Goal: Task Accomplishment & Management: Manage account settings

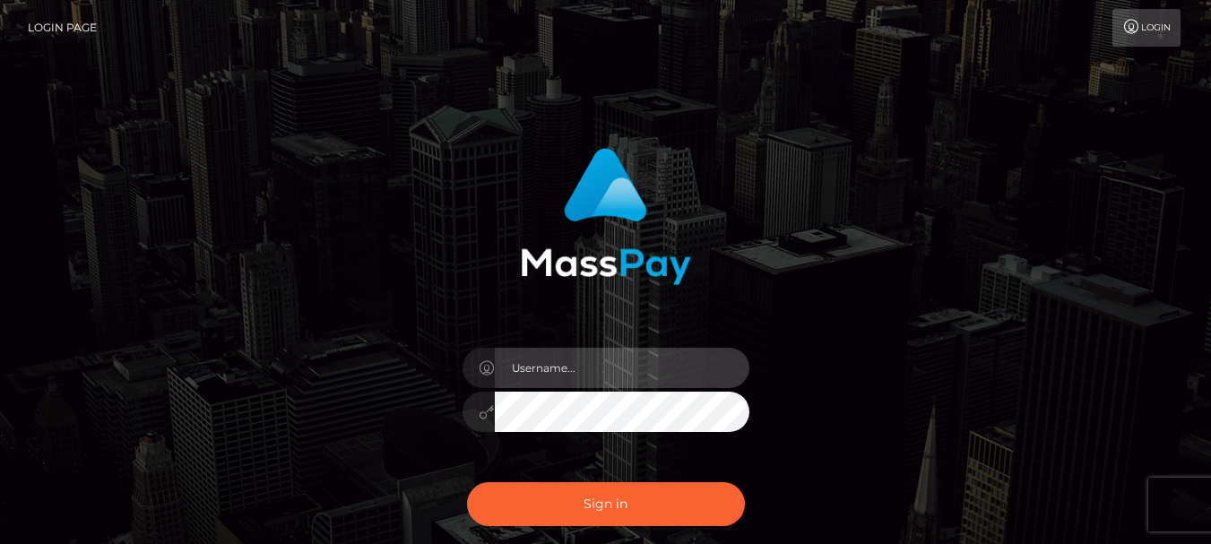
click at [556, 364] on input "text" at bounding box center [622, 368] width 255 height 40
type input "[EMAIL_ADDRESS][DOMAIN_NAME]"
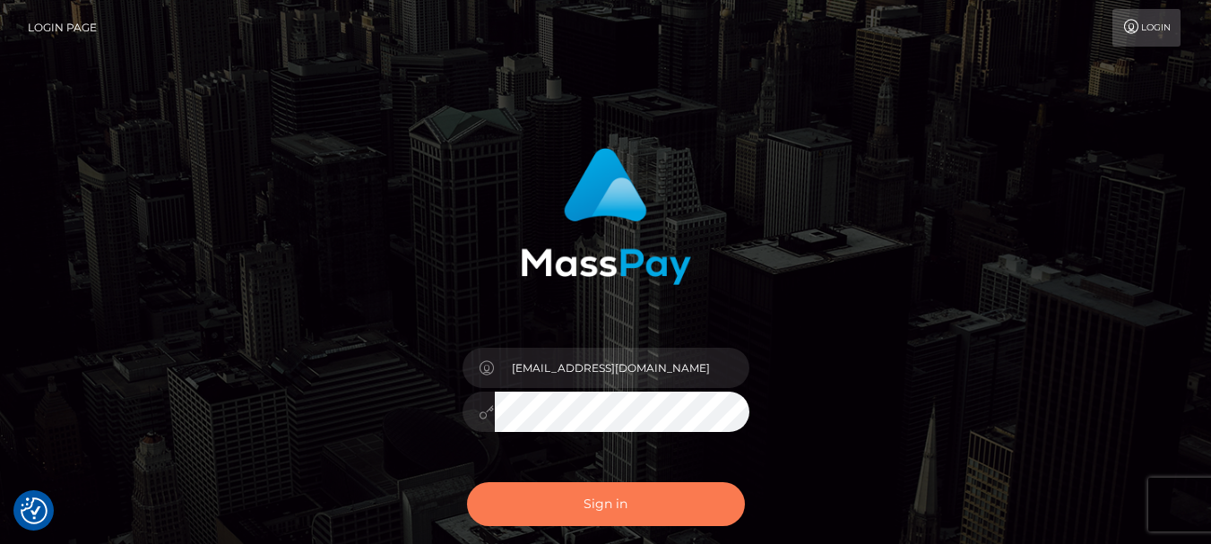
click at [589, 516] on button "Sign in" at bounding box center [606, 504] width 278 height 44
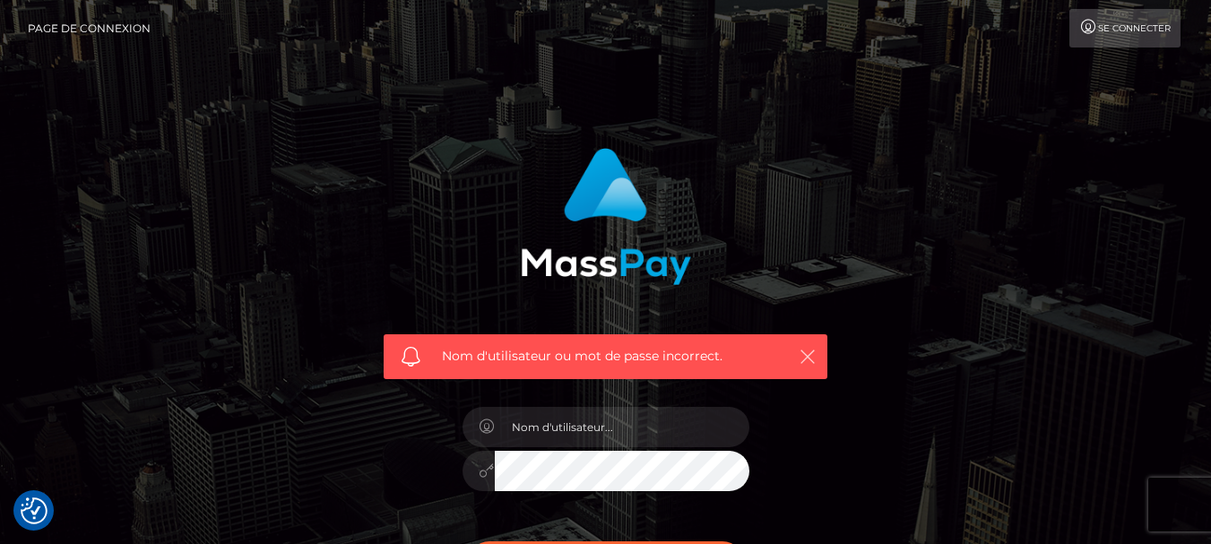
click at [811, 354] on icon "button" at bounding box center [808, 357] width 18 height 18
